Goal: Transaction & Acquisition: Purchase product/service

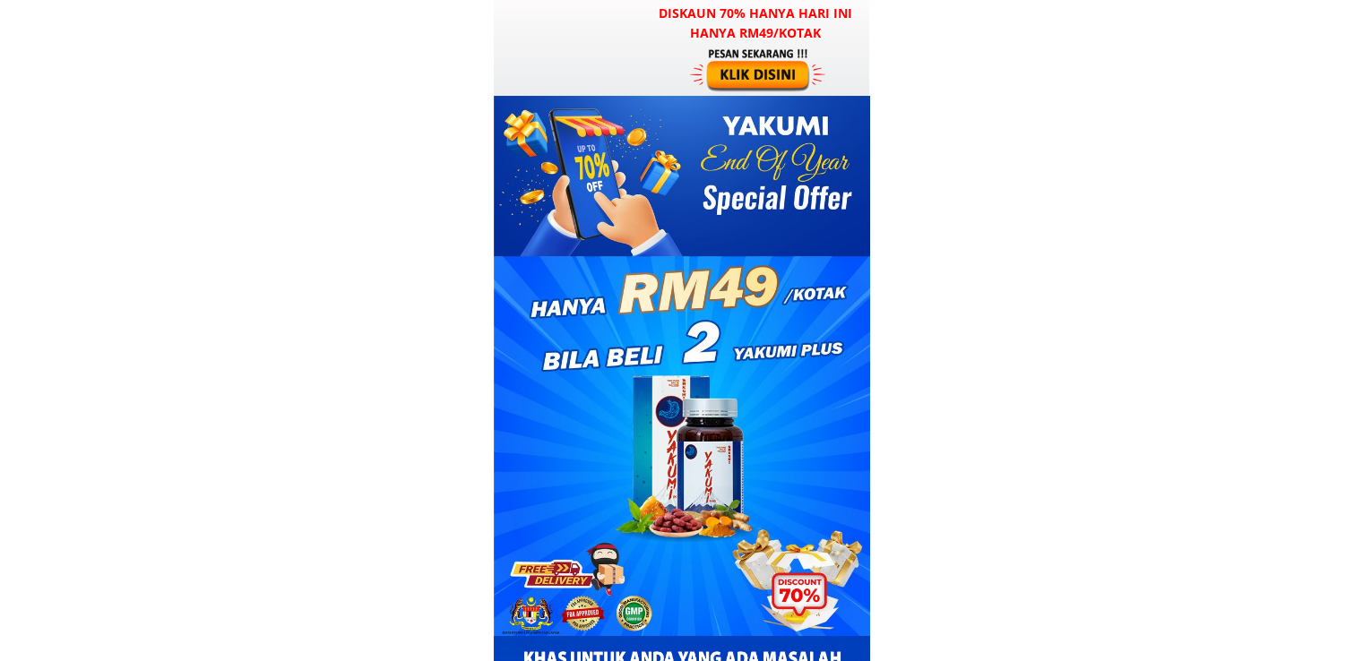
drag, startPoint x: 0, startPoint y: 0, endPoint x: 736, endPoint y: 56, distance: 738.0
click at [736, 56] on div at bounding box center [759, 70] width 139 height 46
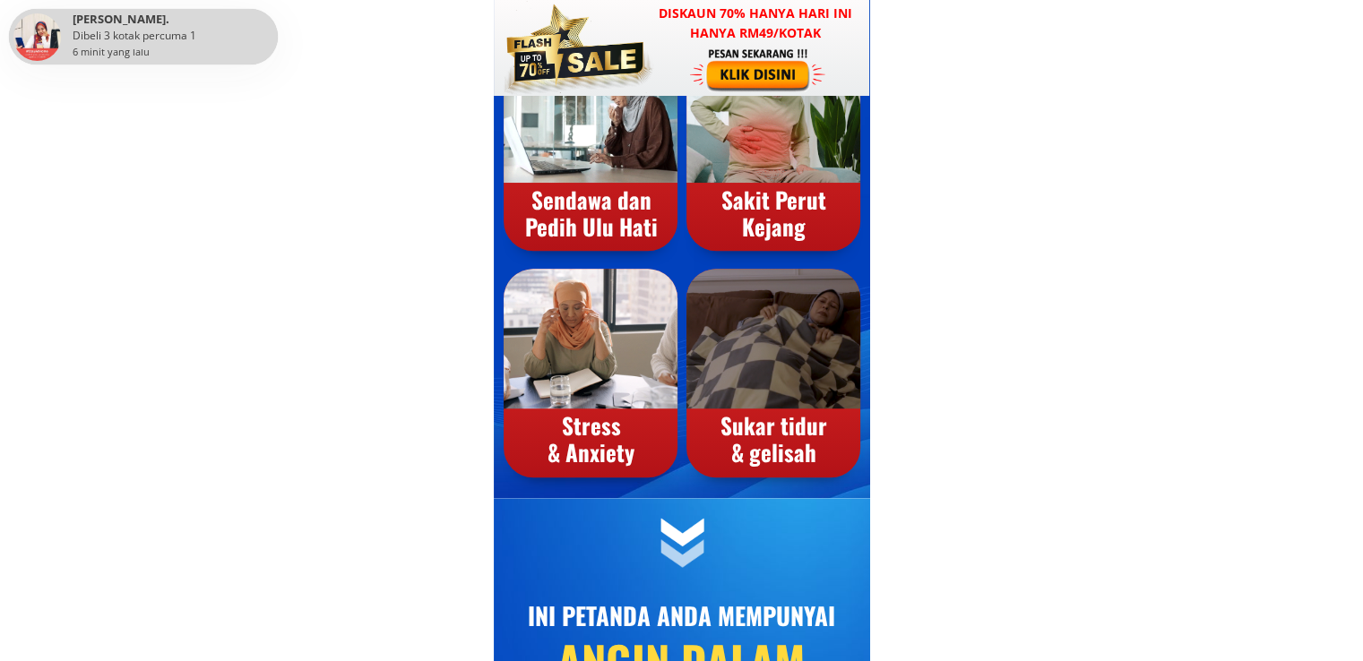
scroll to position [11484, 0]
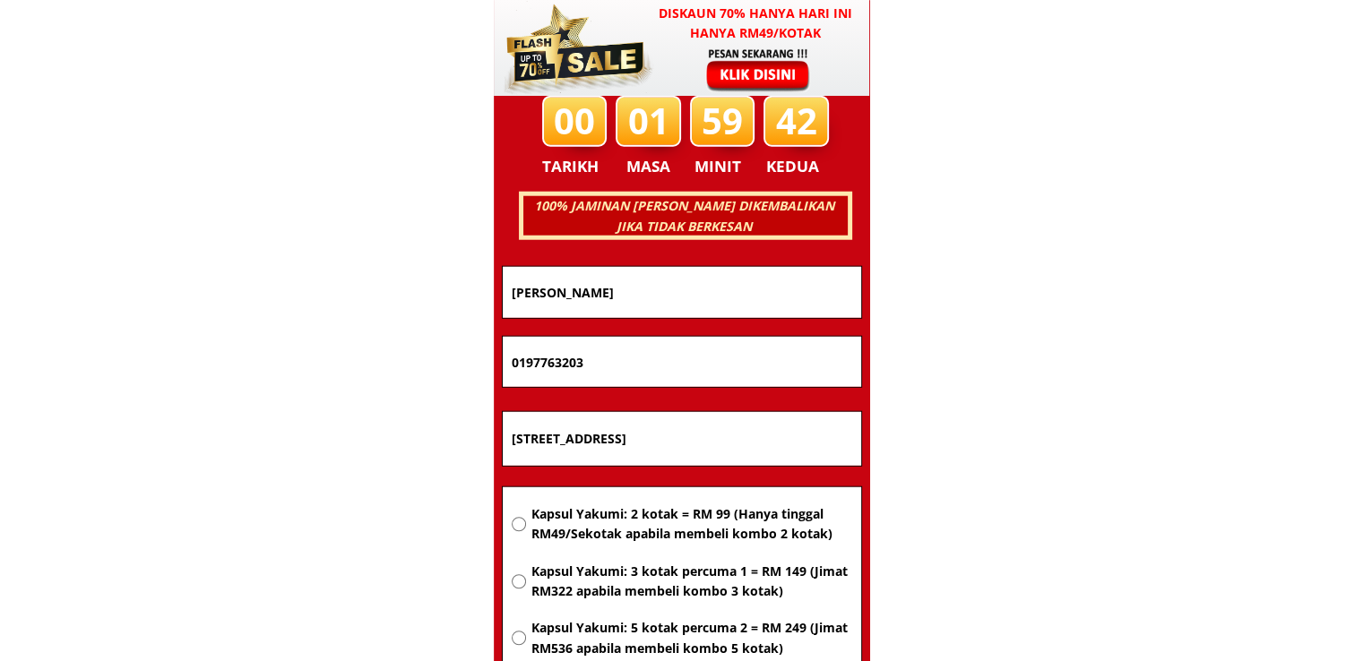
drag, startPoint x: 688, startPoint y: 360, endPoint x: 343, endPoint y: 363, distance: 345.1
paste input "[PERSON_NAME]"
type input "[PERSON_NAME]"
drag, startPoint x: 716, startPoint y: 281, endPoint x: 309, endPoint y: 290, distance: 407.0
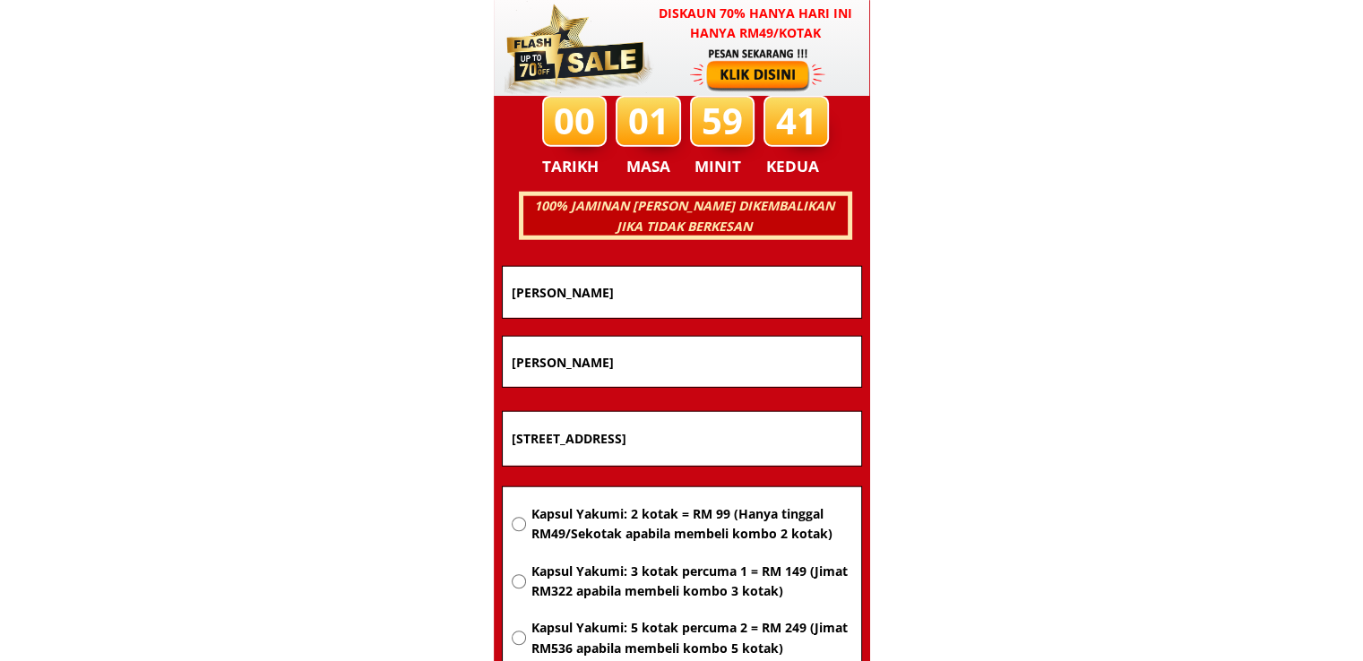
paste input "[PERSON_NAME]"
type input "[PERSON_NAME]"
drag, startPoint x: 625, startPoint y: 363, endPoint x: 244, endPoint y: 374, distance: 381.1
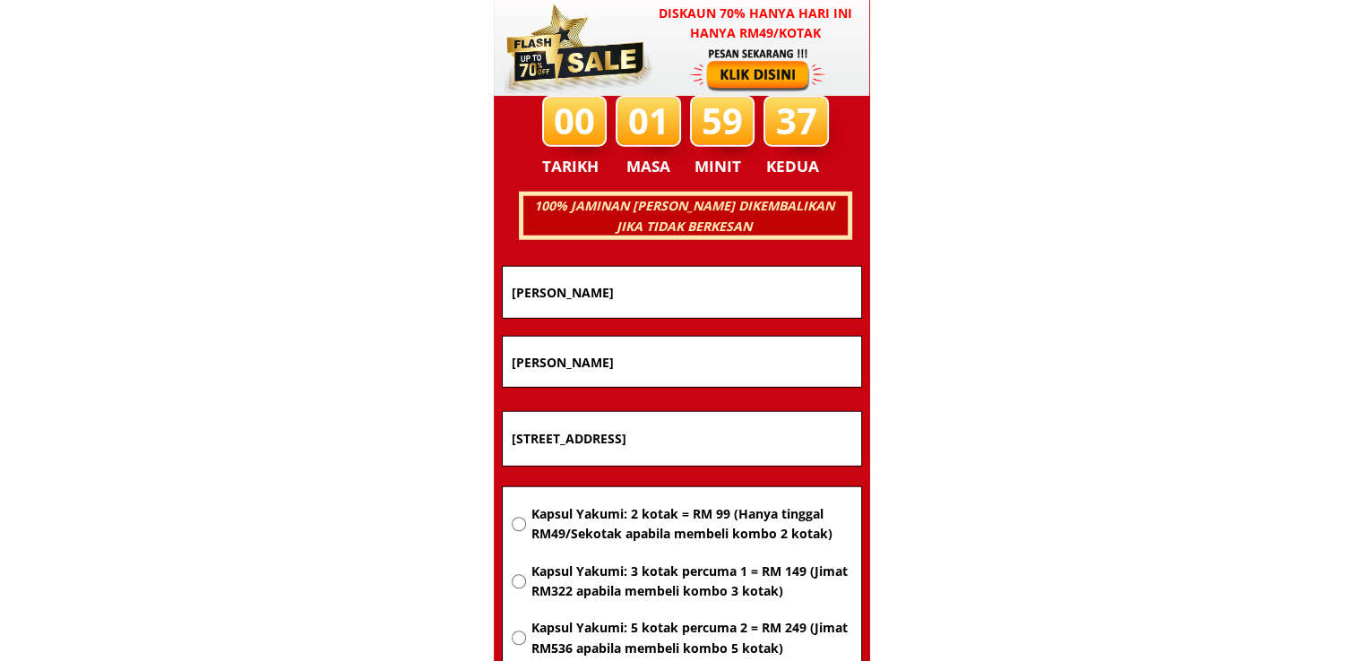
paste input "60162114339"
type input "60162114339"
click at [637, 517] on span "Kapsul Yakumi: 2 kotak = RM 99 (Hanya tinggal RM49/Sekotak apabila membeli komb…" at bounding box center [691, 525] width 321 height 40
radio input "true"
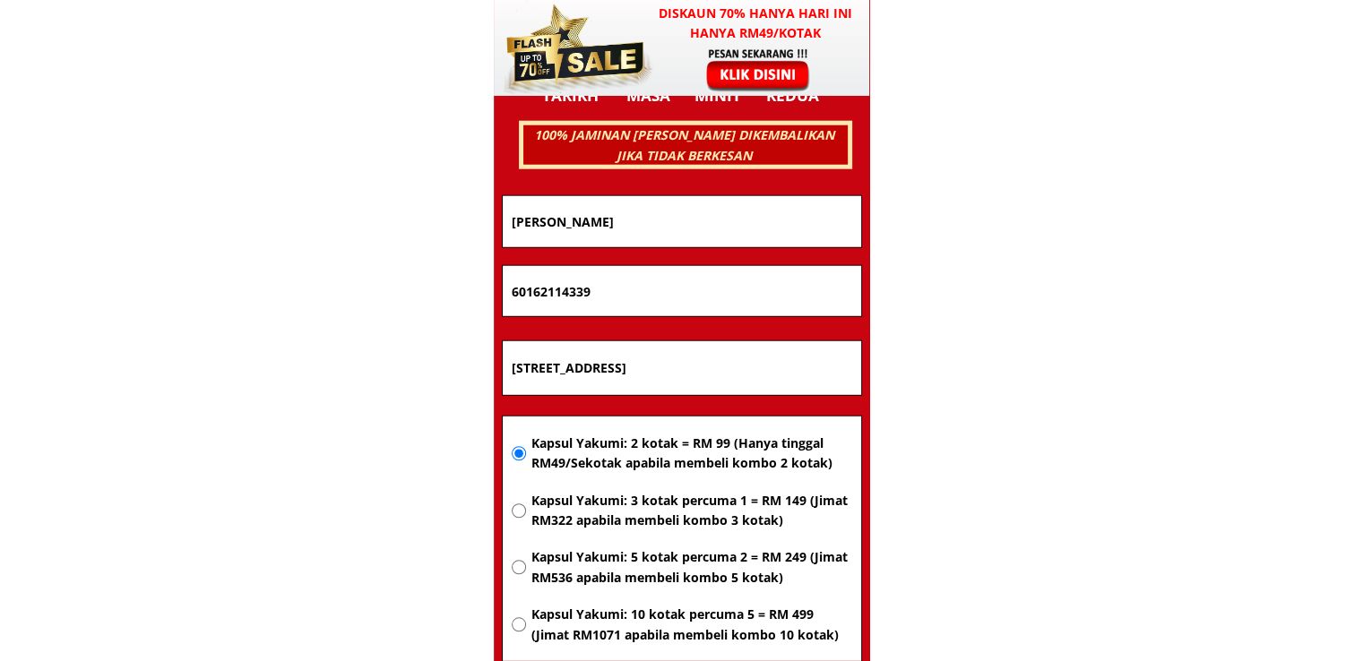
scroll to position [11664, 0]
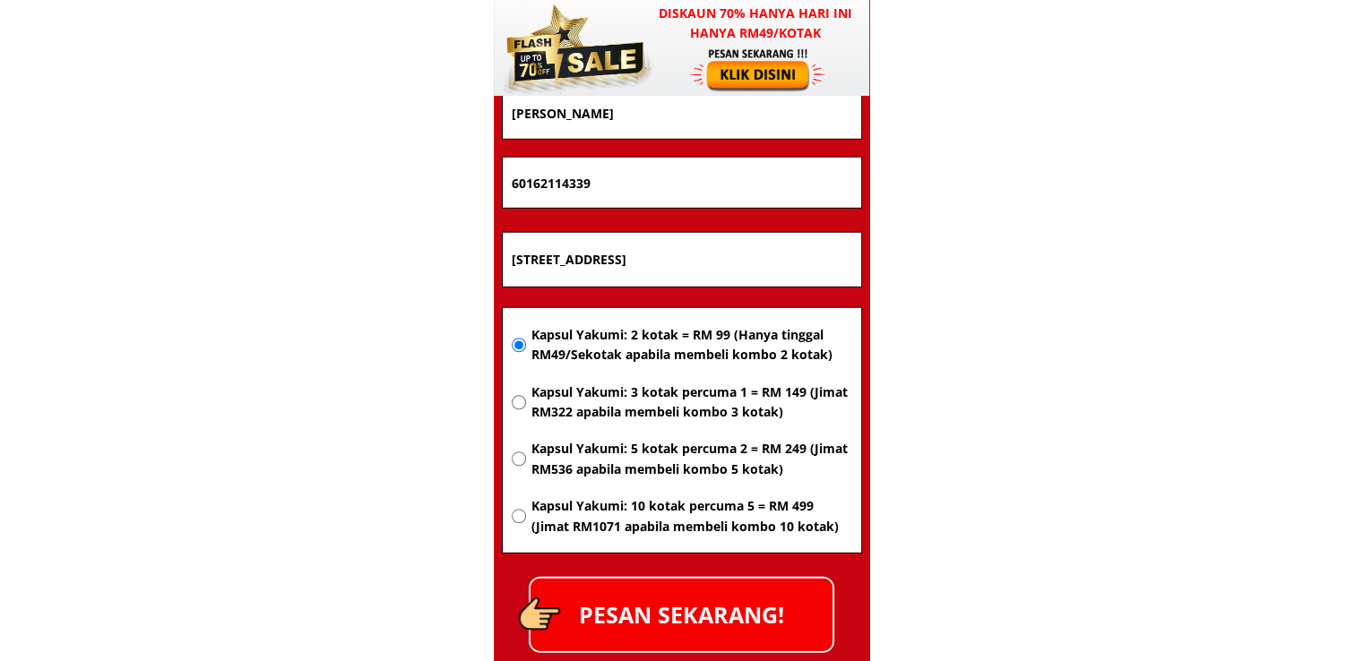
click at [656, 402] on span "Kapsul Yakumi: 3 kotak percuma 1 = RM 149 (Jimat RM322 apabila membeli kombo 3 …" at bounding box center [691, 403] width 321 height 40
radio input "true"
click at [644, 260] on input "[STREET_ADDRESS]" at bounding box center [682, 260] width 350 height 54
paste input "[GEOGRAPHIC_DATA]"
type input "[GEOGRAPHIC_DATA]"
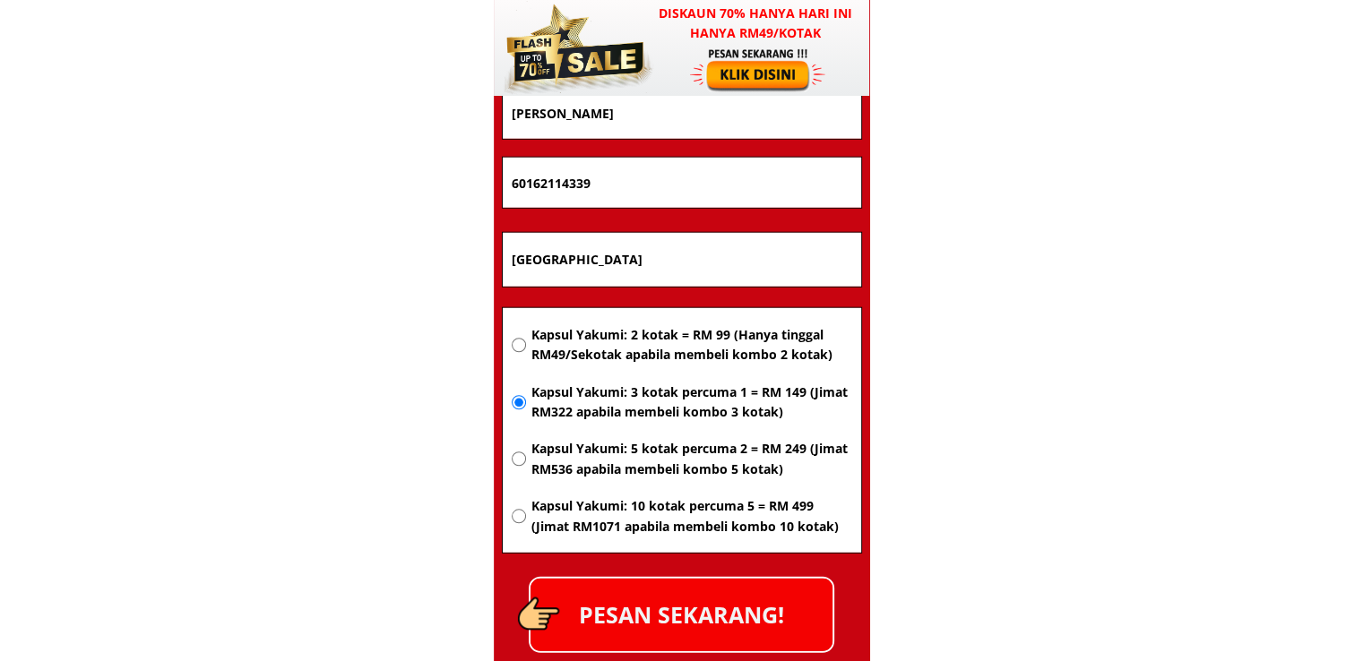
click at [705, 608] on p "PESAN SEKARANG!" at bounding box center [682, 615] width 302 height 73
